Goal: Use online tool/utility: Utilize a website feature to perform a specific function

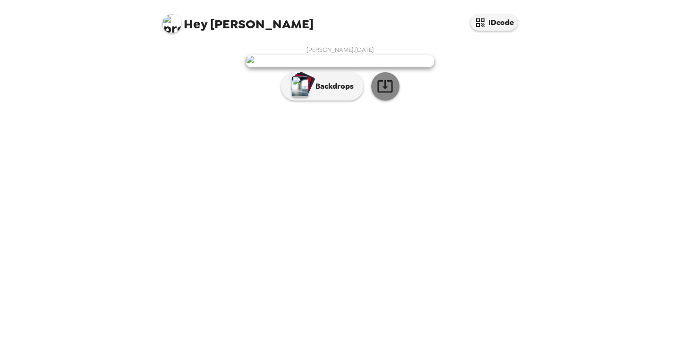
click at [387, 94] on icon "button" at bounding box center [385, 86] width 17 height 17
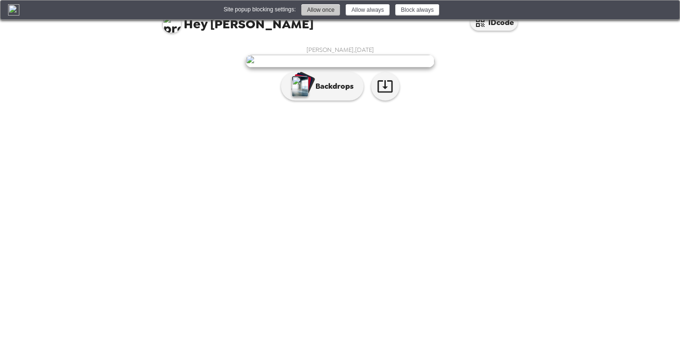
click at [329, 8] on button "Allow once" at bounding box center [320, 9] width 39 height 11
